Goal: Task Accomplishment & Management: Manage account settings

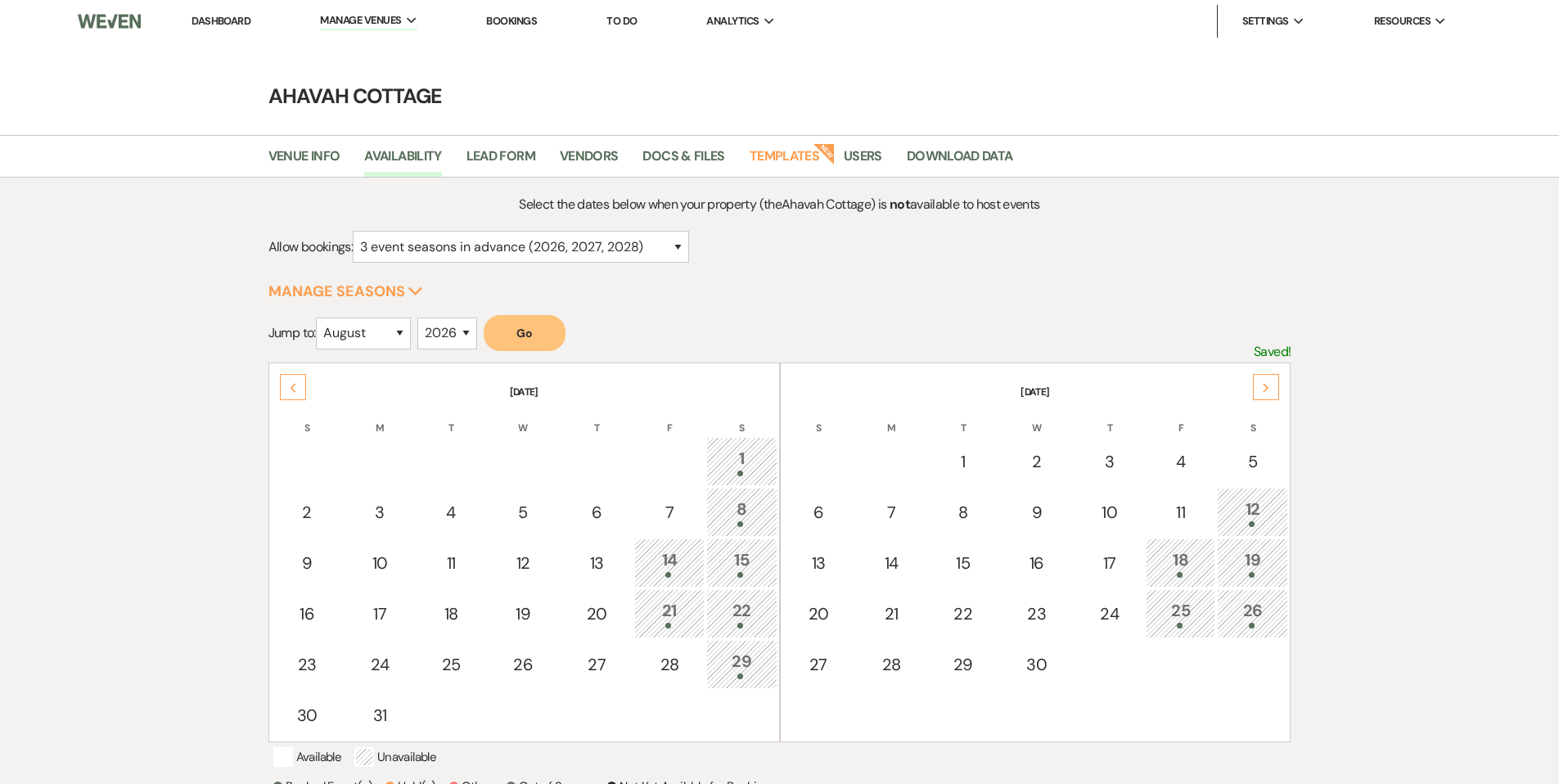
select select "3"
select select "8"
select select "2026"
click at [234, 18] on link "Dashboard" at bounding box center [220, 20] width 59 height 14
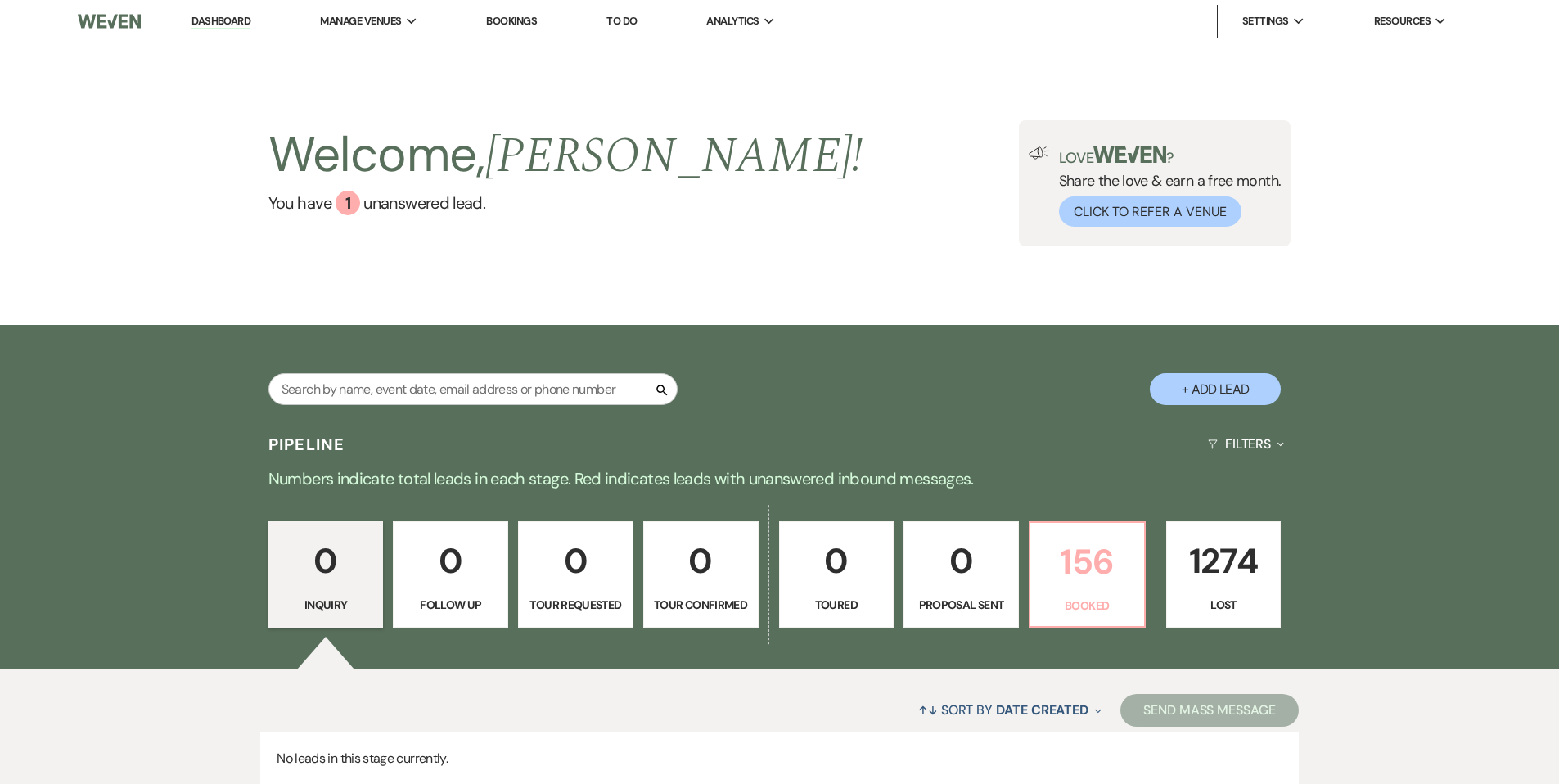
click at [1051, 560] on p "156" at bounding box center [1087, 562] width 94 height 54
